Goal: Task Accomplishment & Management: Use online tool/utility

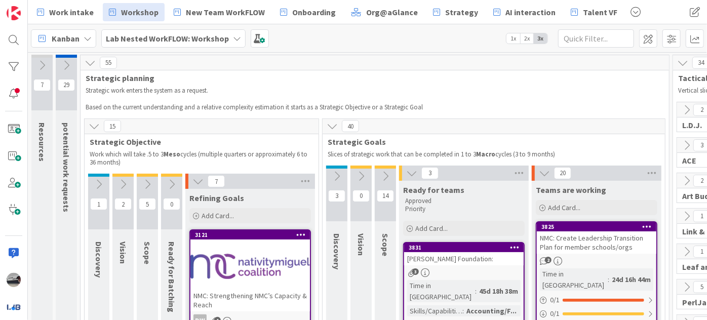
scroll to position [828, 0]
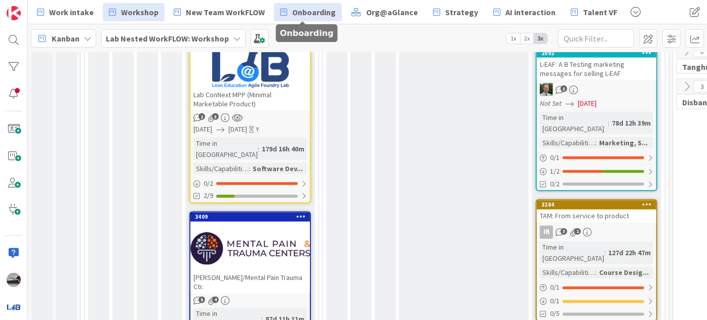
click at [316, 16] on span "Onboarding" at bounding box center [314, 12] width 44 height 12
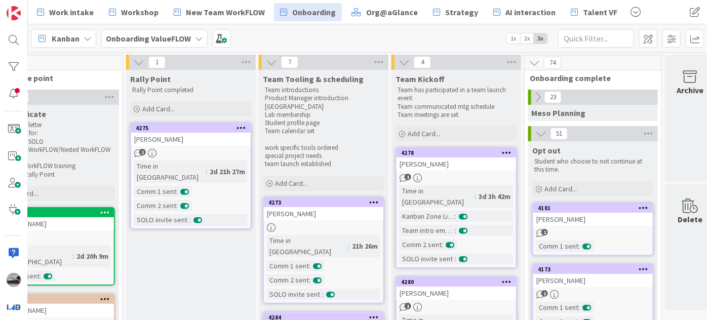
scroll to position [0, 354]
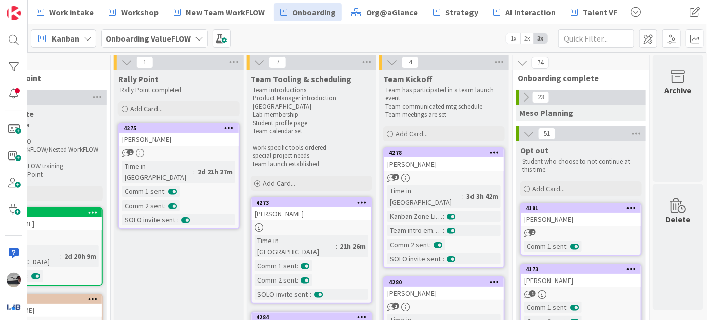
click at [516, 65] on icon at bounding box center [521, 62] width 11 height 11
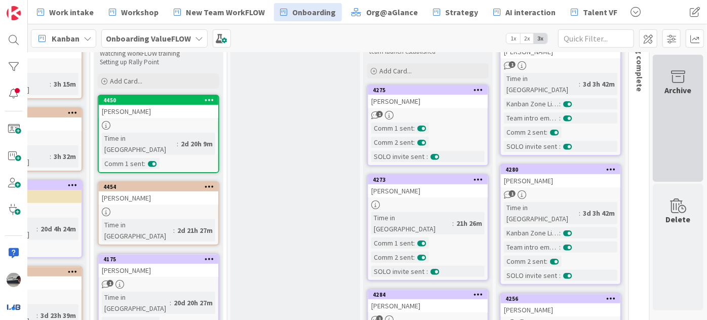
scroll to position [0, 237]
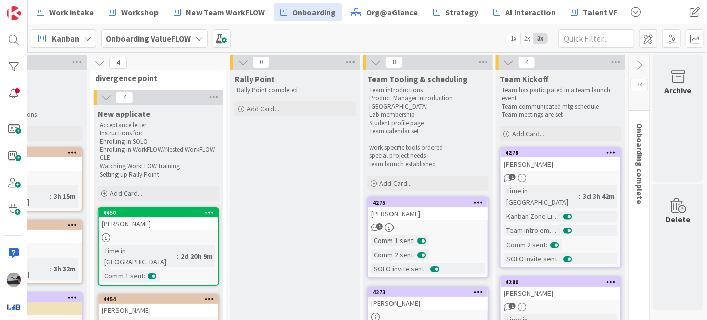
click at [633, 64] on icon at bounding box center [638, 65] width 11 height 11
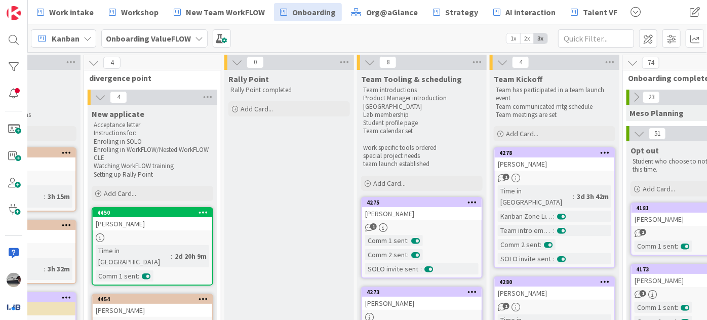
click at [637, 94] on icon at bounding box center [635, 97] width 11 height 11
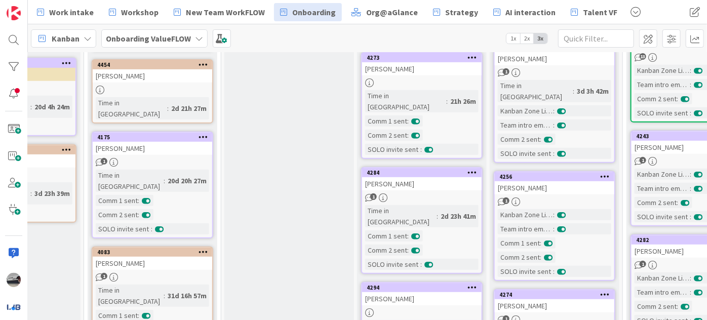
scroll to position [276, 237]
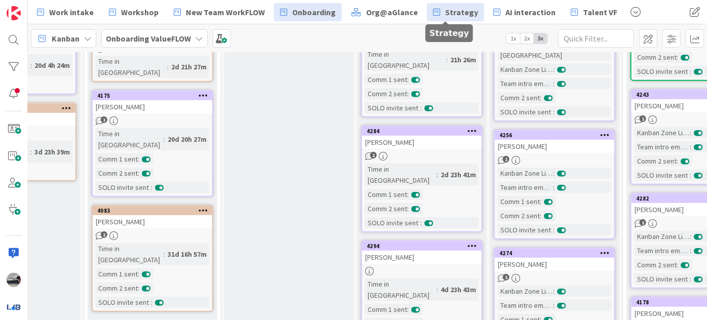
click at [445, 13] on span "Strategy" at bounding box center [461, 12] width 33 height 12
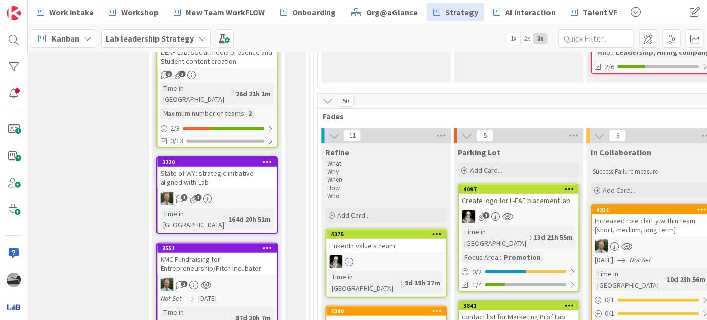
scroll to position [322, 837]
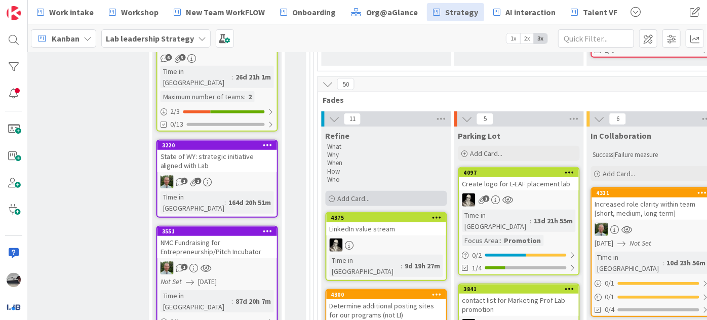
click at [359, 194] on span "Add Card..." at bounding box center [354, 198] width 32 height 9
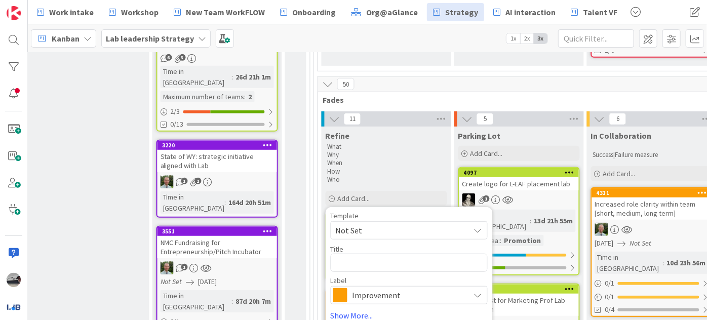
click at [389, 288] on span "Improvement" at bounding box center [408, 295] width 112 height 14
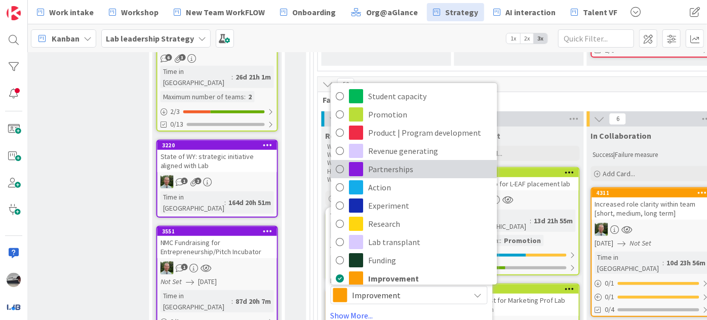
click at [396, 161] on span "Partnerships" at bounding box center [430, 168] width 124 height 15
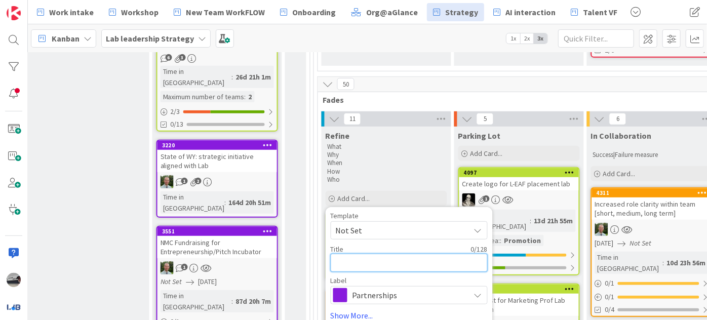
click at [357, 254] on textarea at bounding box center [409, 263] width 157 height 18
type textarea "x"
type textarea "P"
type textarea "x"
type textarea "Pr"
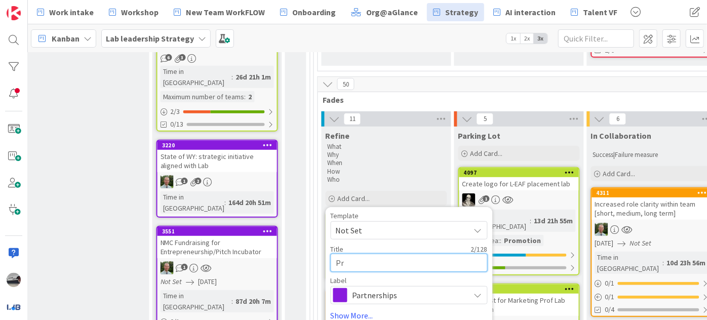
type textarea "x"
type textarea "Pro"
type textarea "x"
type textarea "Prog"
type textarea "x"
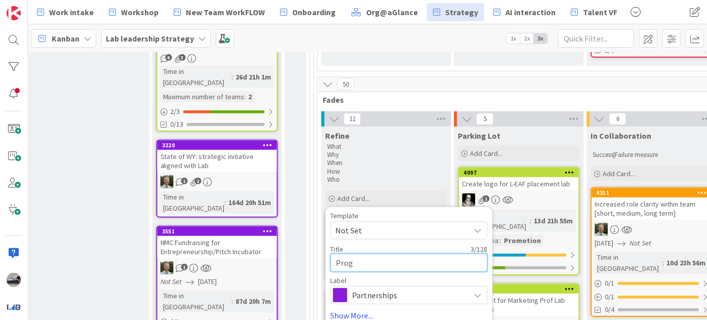
type textarea "Progr"
type textarea "x"
type textarea "Progra"
type textarea "x"
type textarea "Program"
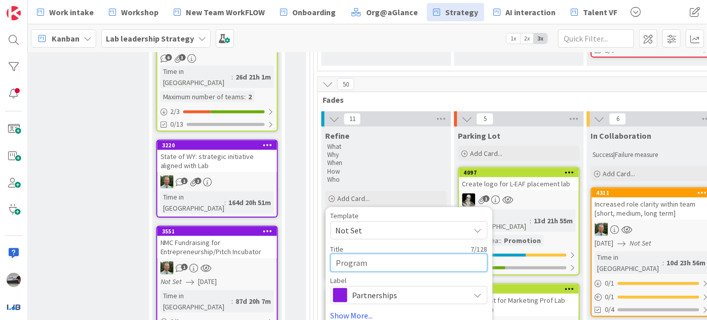
type textarea "x"
type textarea "Program"
type textarea "x"
type textarea "Program d"
type textarea "x"
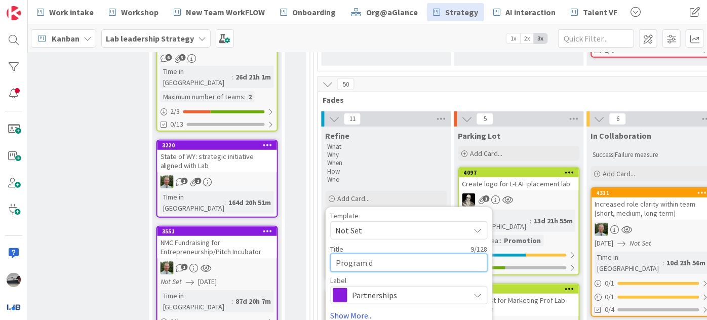
type textarea "Program de"
type textarea "x"
type textarea "Program des"
type textarea "x"
type textarea "Program desi"
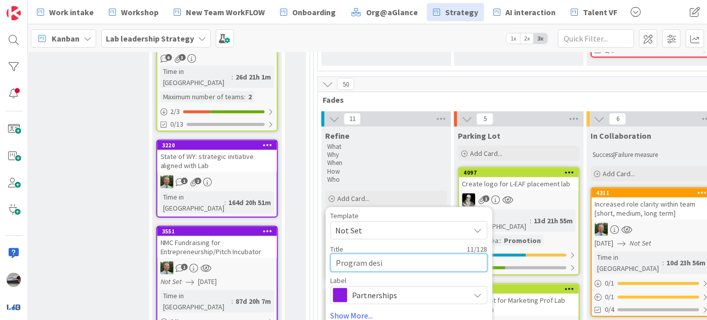
type textarea "x"
type textarea "Program desig"
type textarea "x"
type textarea "Program design"
type textarea "x"
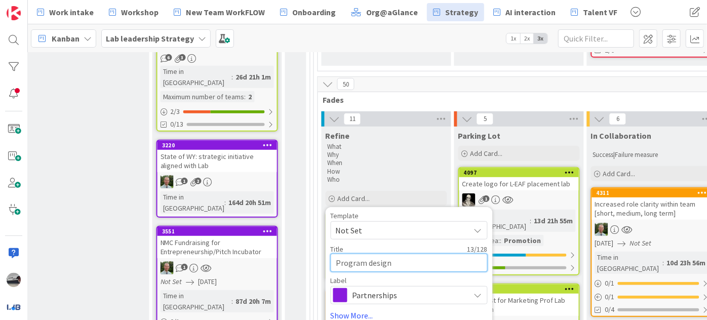
type textarea "Program design"
type textarea "x"
type textarea "Program design f"
type textarea "x"
type textarea "Program design fo"
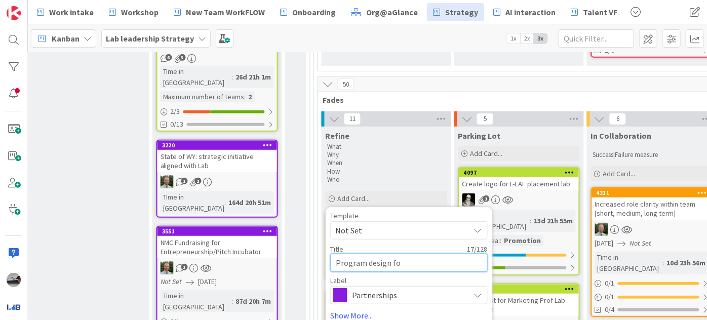
type textarea "x"
type textarea "Program design for"
type textarea "x"
type textarea "Program design for"
type textarea "x"
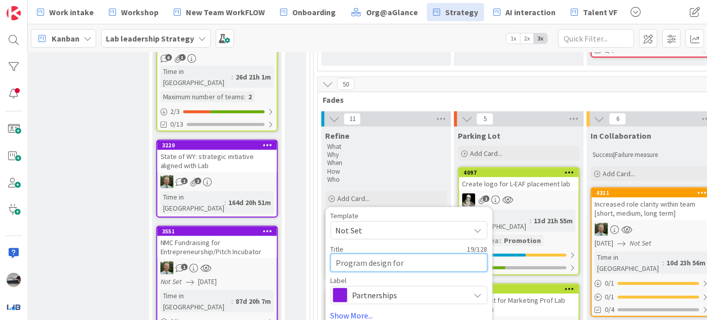
type textarea "Program design for B"
type textarea "x"
type textarea "Program design for Br"
type textarea "x"
type textarea "Program design for Bri"
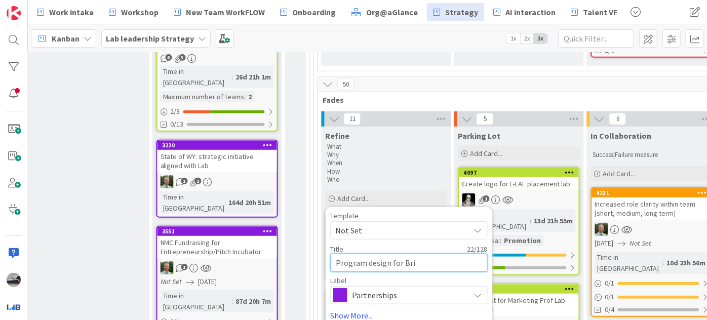
type textarea "x"
type textarea "Program design for Bril"
type textarea "x"
type textarea "Program design for [PERSON_NAME]"
type textarea "x"
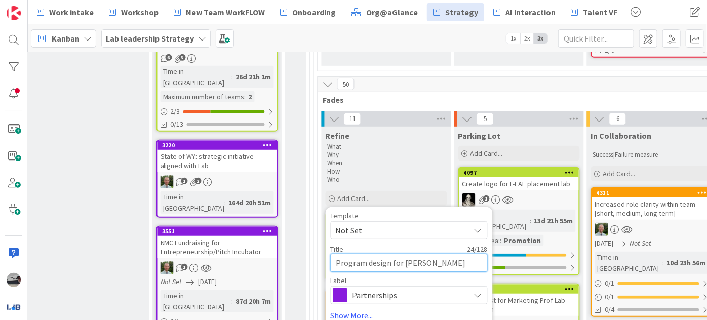
type textarea "Program design for Brilli"
type textarea "x"
type textarea "Program design for Brillia"
type textarea "x"
type textarea "Program design for Brillian"
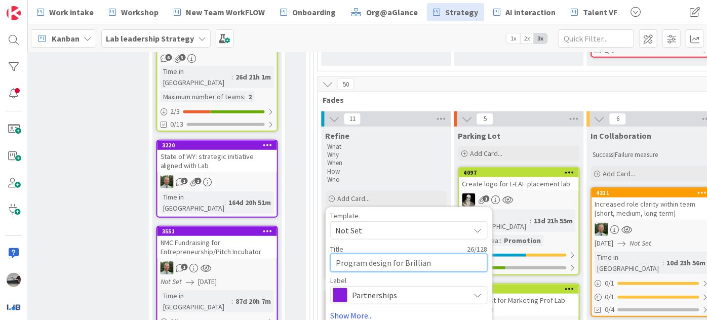
type textarea "x"
type textarea "Program design for Brillianc"
type textarea "x"
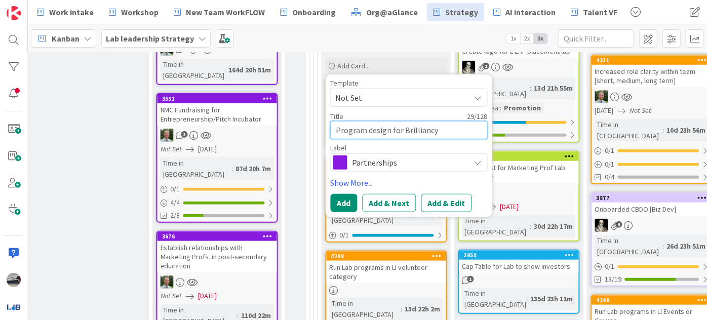
scroll to position [460, 837]
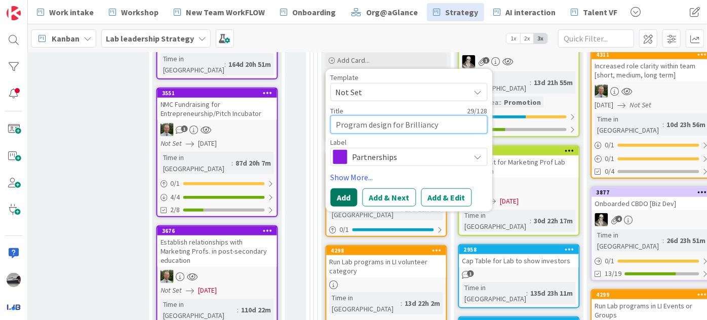
type textarea "Program design for Brilliancy"
click at [340, 188] on button "Add" at bounding box center [344, 197] width 27 height 18
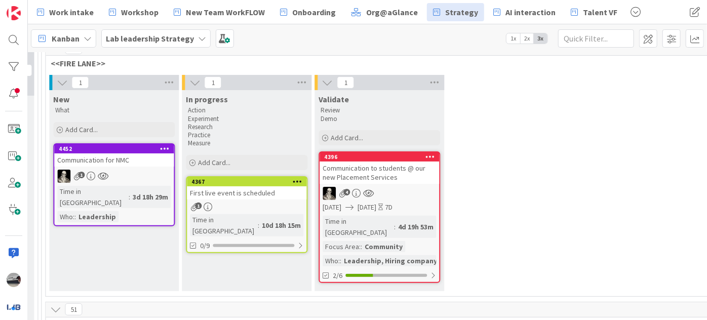
scroll to position [92, 1109]
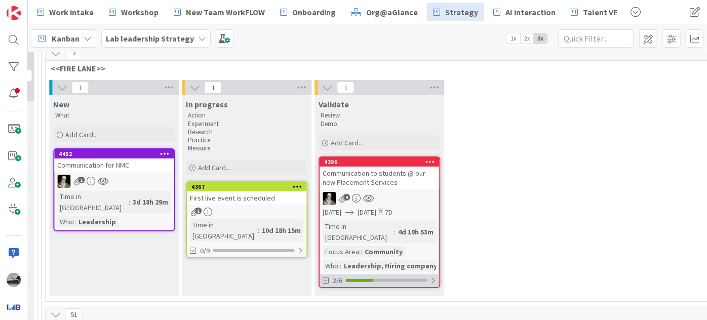
click at [433, 276] on div at bounding box center [433, 280] width 6 height 8
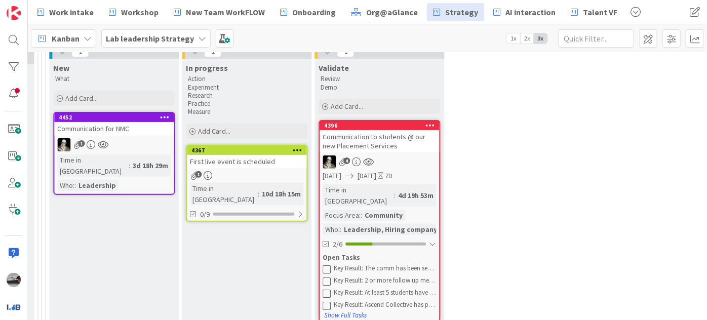
scroll to position [184, 1109]
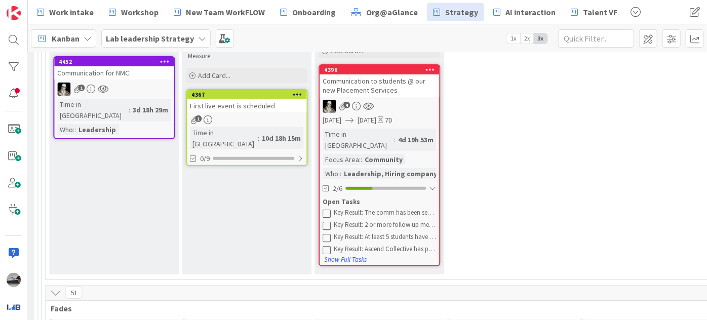
click at [378, 87] on div "Communication to students @ our new Placement Services" at bounding box center [378, 85] width 119 height 22
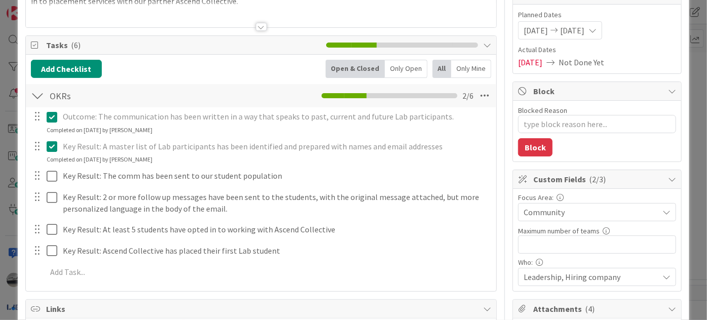
scroll to position [138, 0]
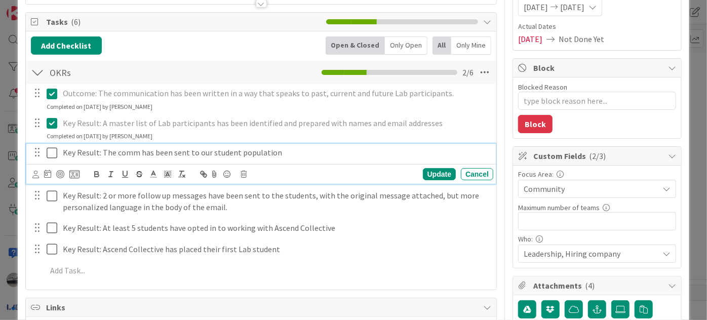
click at [49, 158] on button at bounding box center [53, 153] width 12 height 16
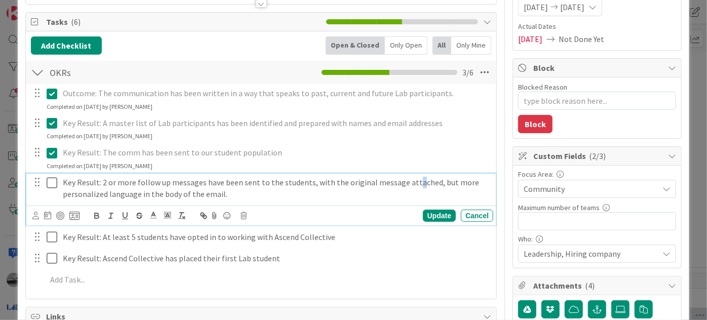
click at [409, 180] on p "Key Result: 2 or more follow up messages have been sent to the students, with t…" at bounding box center [276, 188] width 426 height 23
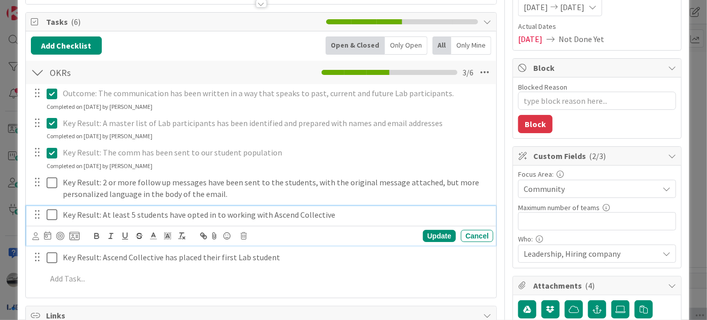
click at [128, 233] on div "Key Result: At least 5 students have opted in to working with Ascend Collective…" at bounding box center [260, 226] width 469 height 40
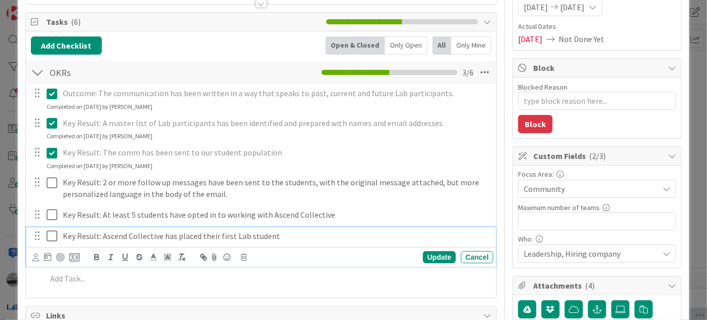
click at [216, 258] on div "Key Result: Ascend Collective has placed their first Lab student Update Cancel" at bounding box center [260, 247] width 469 height 40
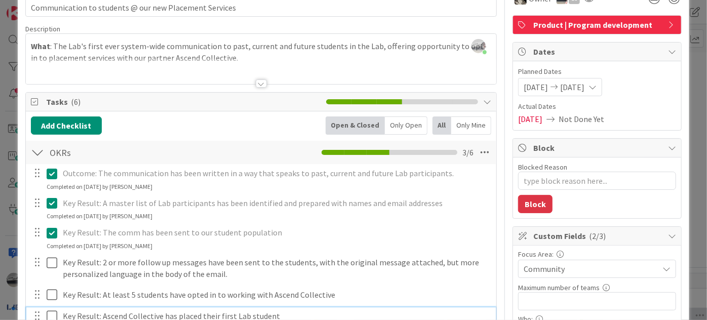
scroll to position [0, 0]
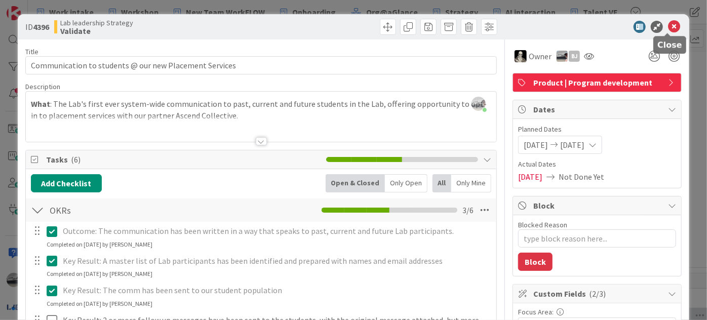
click at [669, 25] on icon at bounding box center [674, 27] width 12 height 12
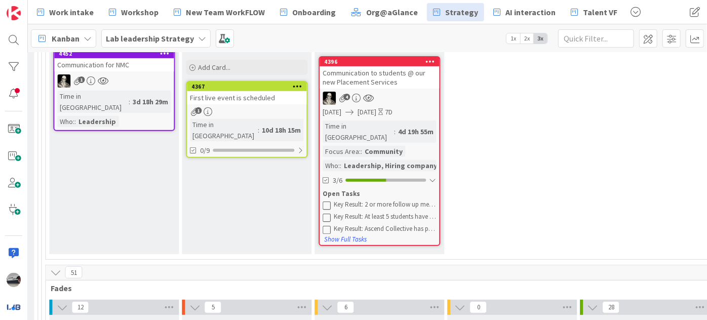
scroll to position [184, 1109]
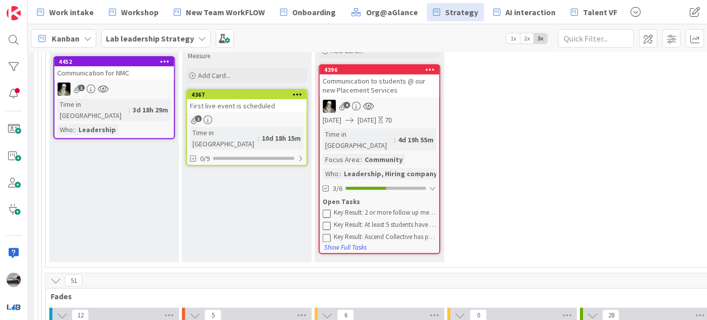
click at [114, 70] on div "Communication for NMC" at bounding box center [113, 72] width 119 height 13
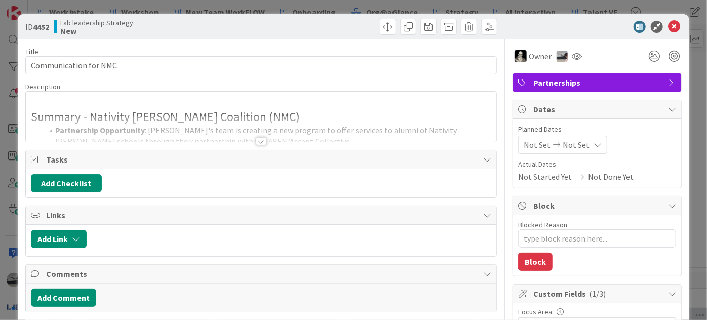
click at [261, 140] on div at bounding box center [261, 141] width 11 height 8
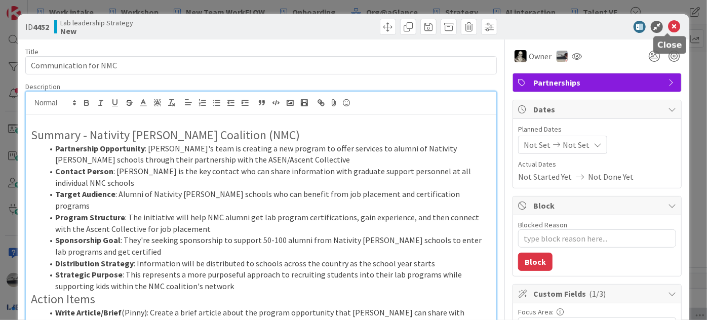
click at [668, 23] on icon at bounding box center [674, 27] width 12 height 12
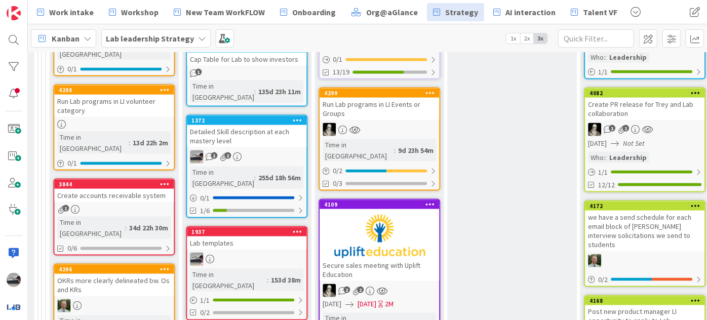
scroll to position [736, 1109]
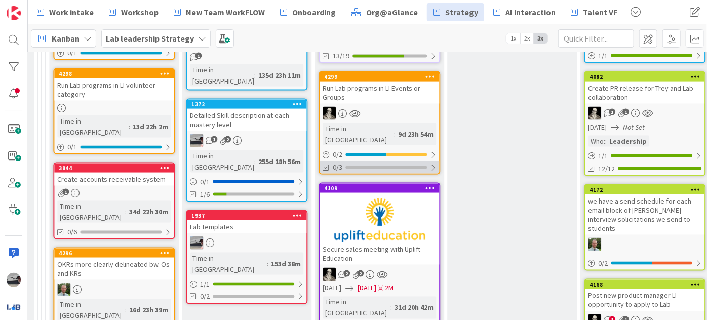
click at [433, 163] on div at bounding box center [433, 167] width 6 height 8
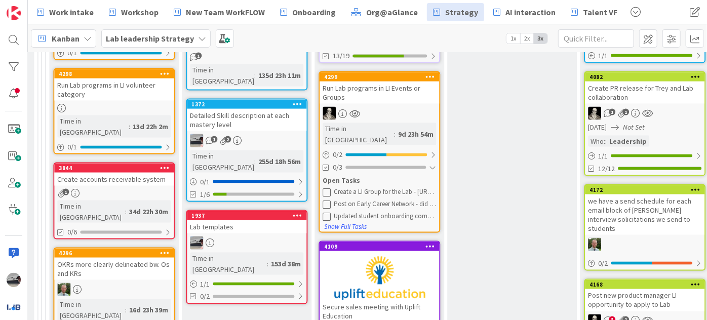
click at [380, 50] on div "Kanban Lab leadership Strategy 1x 2x 3x" at bounding box center [367, 38] width 679 height 28
click at [385, 81] on div "Run Lab programs in LI Events or Groups" at bounding box center [378, 92] width 119 height 22
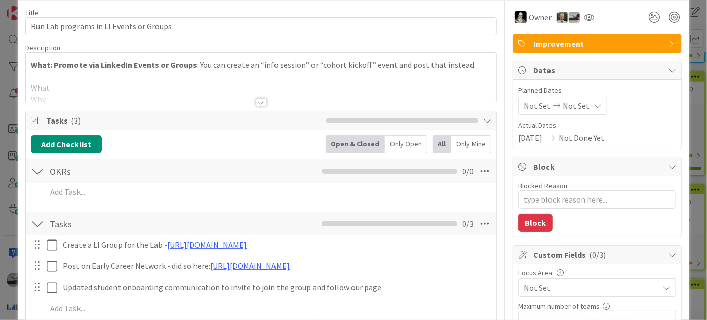
scroll to position [138, 0]
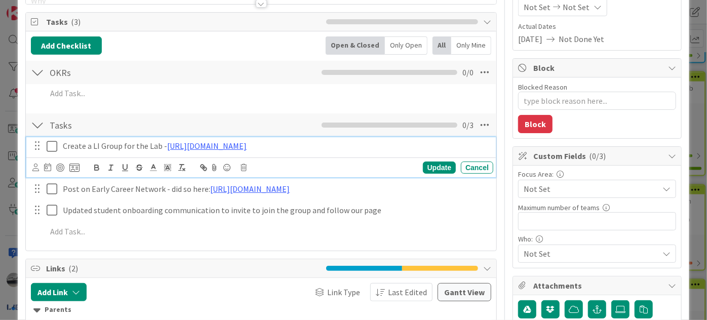
click at [54, 145] on icon at bounding box center [54, 146] width 15 height 12
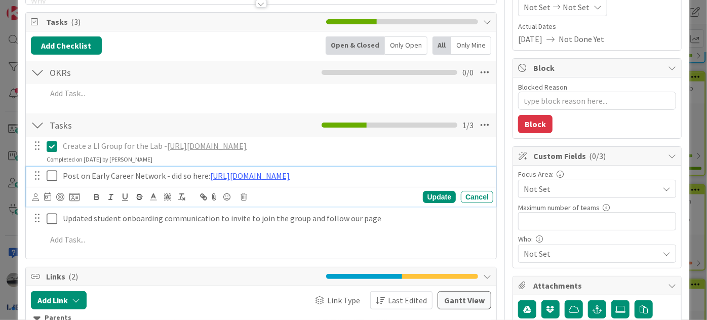
click at [48, 174] on icon at bounding box center [54, 176] width 15 height 12
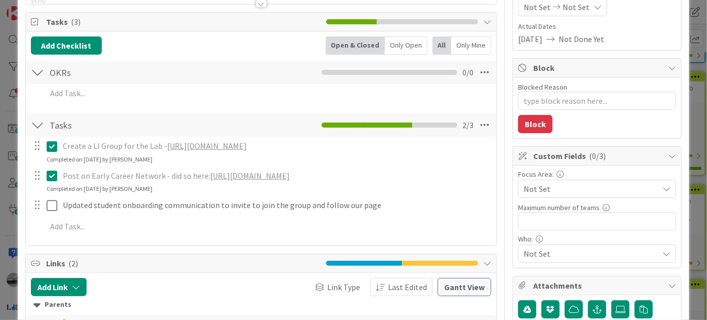
type textarea "x"
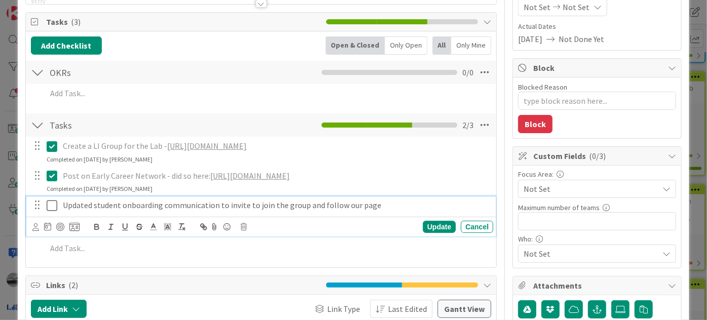
click at [299, 211] on p "Updated student onboarding communication to invite to join the group and follow…" at bounding box center [276, 205] width 426 height 12
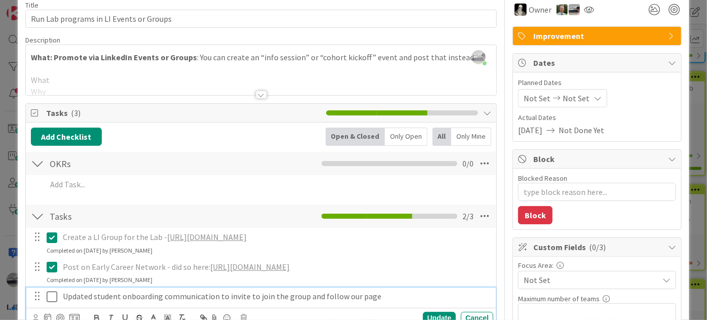
scroll to position [0, 0]
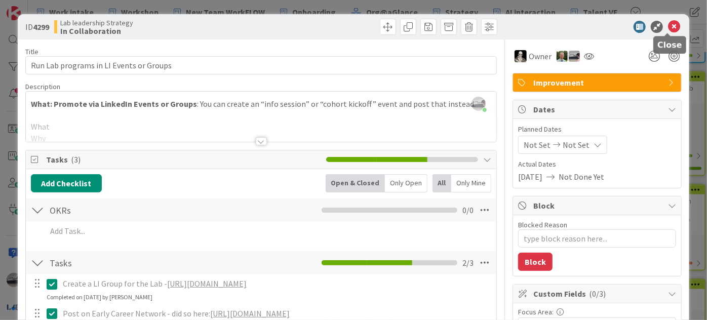
click at [668, 24] on icon at bounding box center [674, 27] width 12 height 12
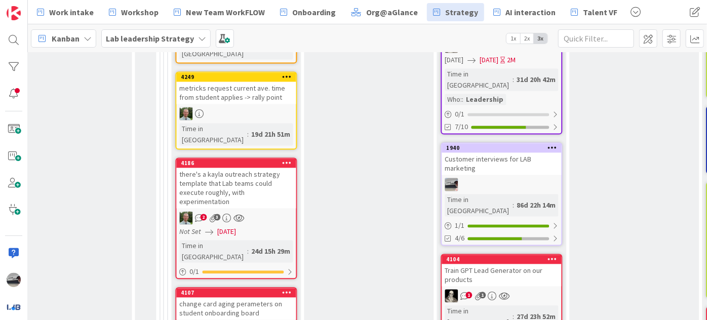
scroll to position [1087, 987]
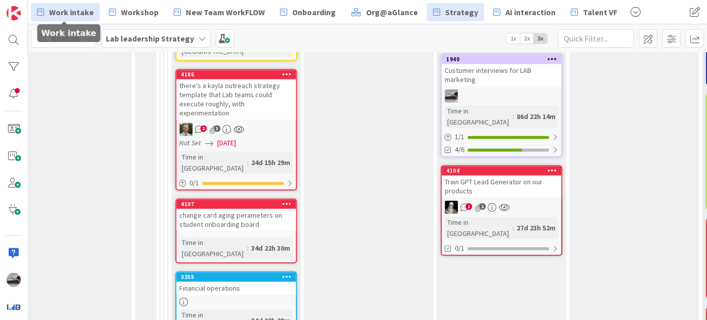
click at [83, 12] on span "Work intake" at bounding box center [71, 12] width 45 height 12
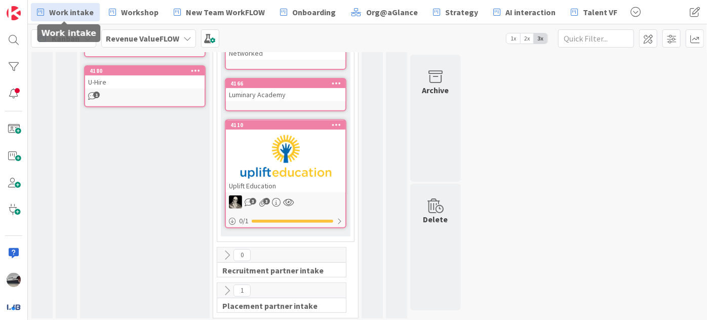
scroll to position [215, 0]
click at [222, 285] on icon at bounding box center [226, 290] width 11 height 11
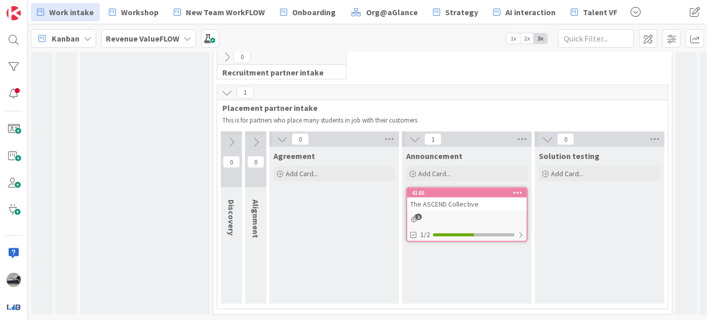
scroll to position [416, 0]
